Goal: Task Accomplishment & Management: Manage account settings

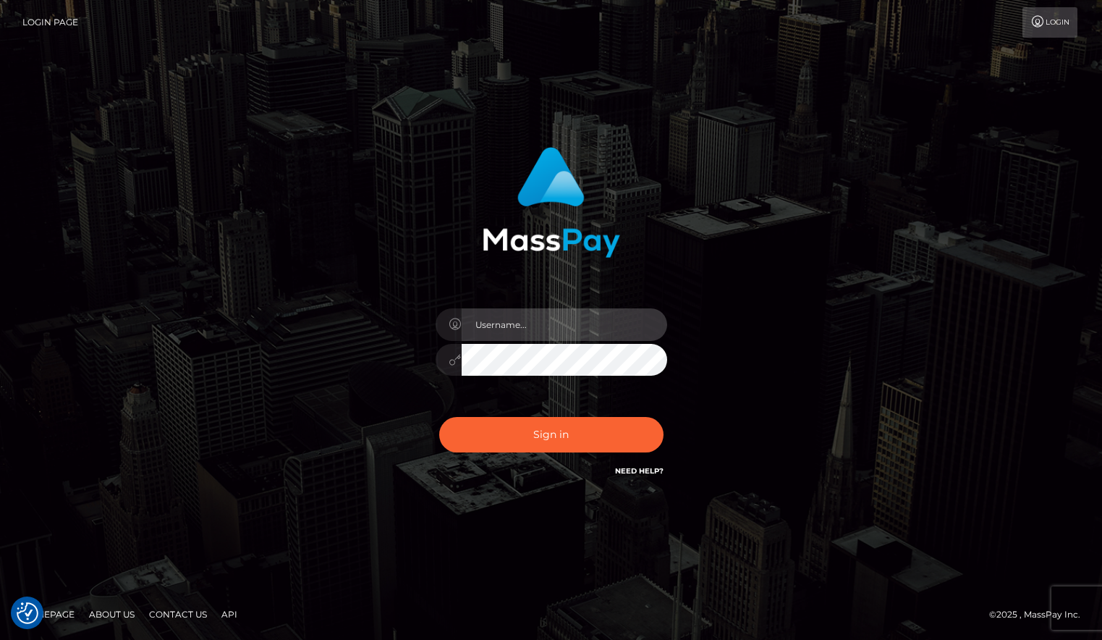
click at [632, 335] on input "text" at bounding box center [565, 324] width 206 height 33
type input "Sameer.megabonanza"
click at [439, 417] on button "Sign in" at bounding box center [551, 434] width 224 height 35
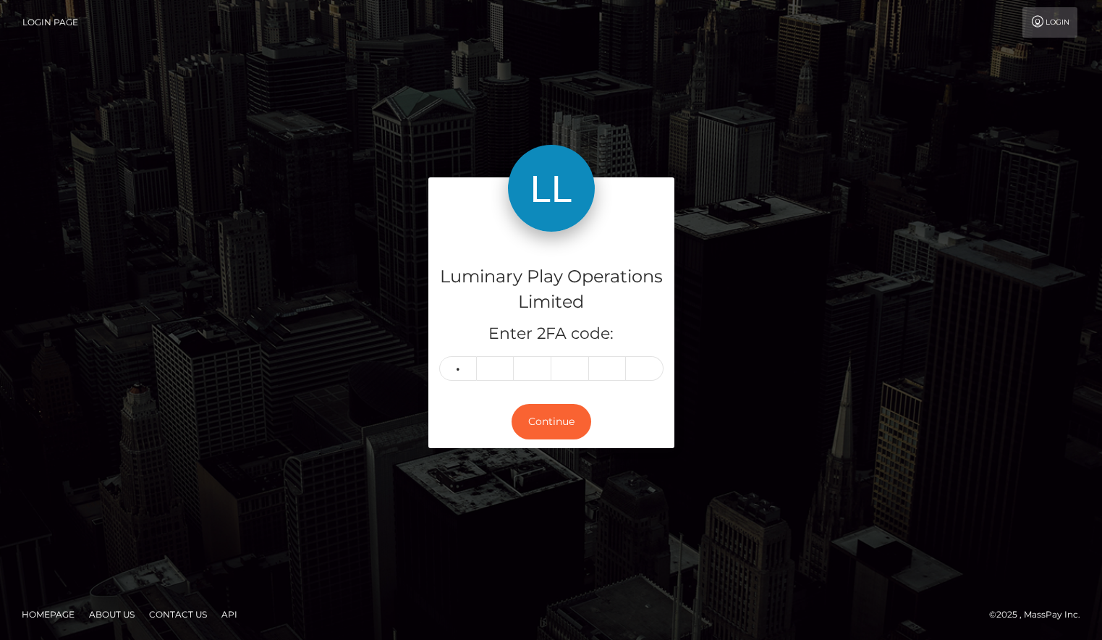
type input "0"
type input "2"
type input "0"
type input "4"
type input "2"
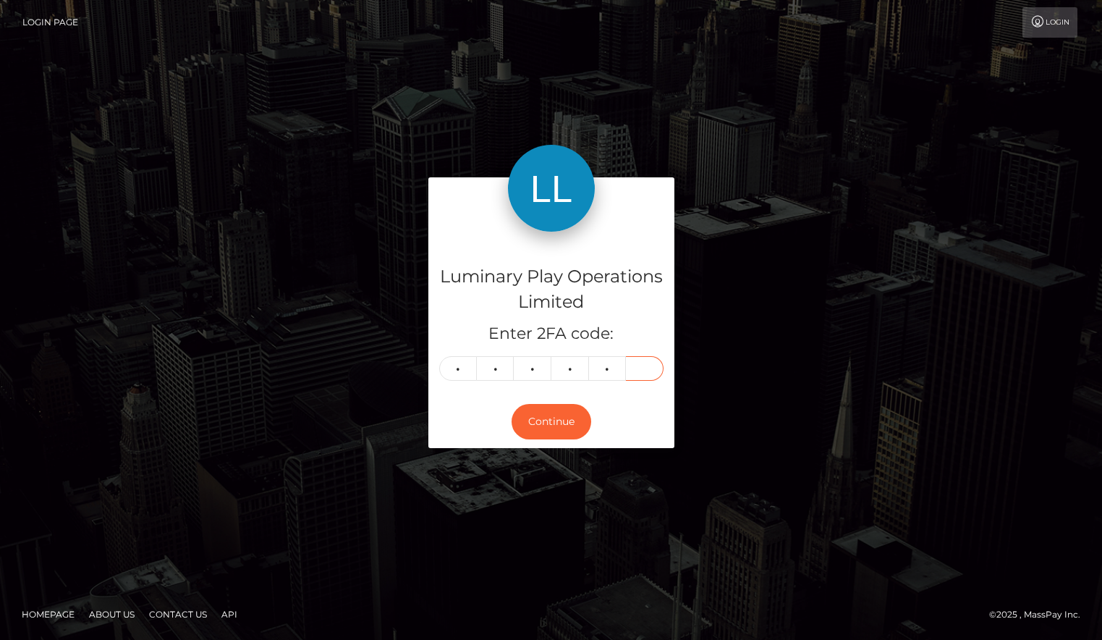
type input "7"
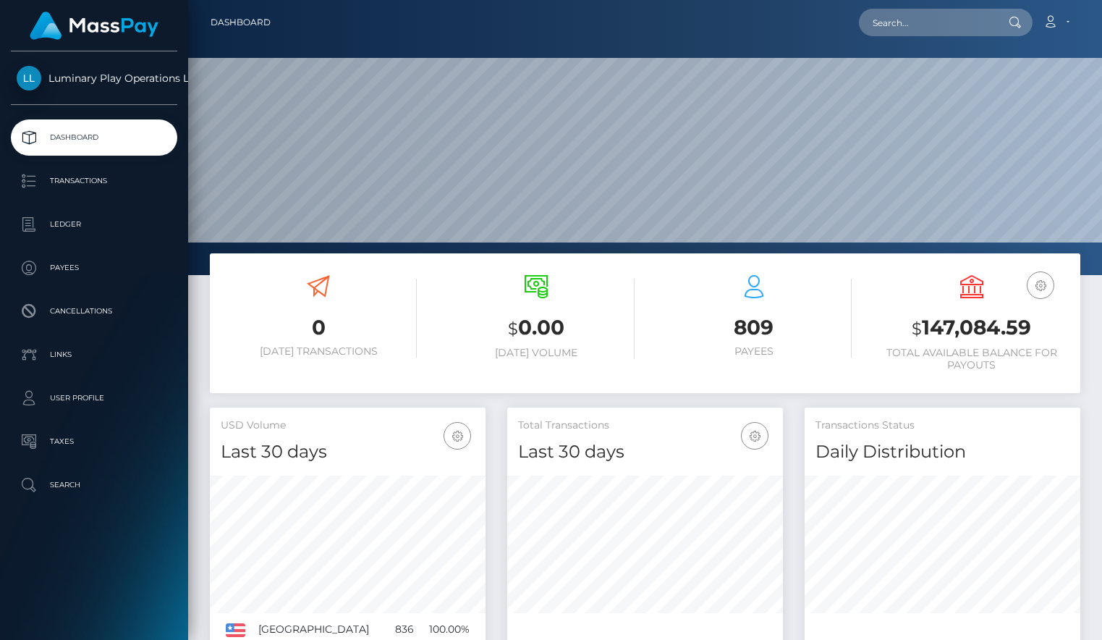
scroll to position [256, 276]
click at [976, 327] on h3 "$ 147,084.59" at bounding box center [972, 328] width 196 height 30
copy h3 "147,084.59"
